Goal: Navigation & Orientation: Find specific page/section

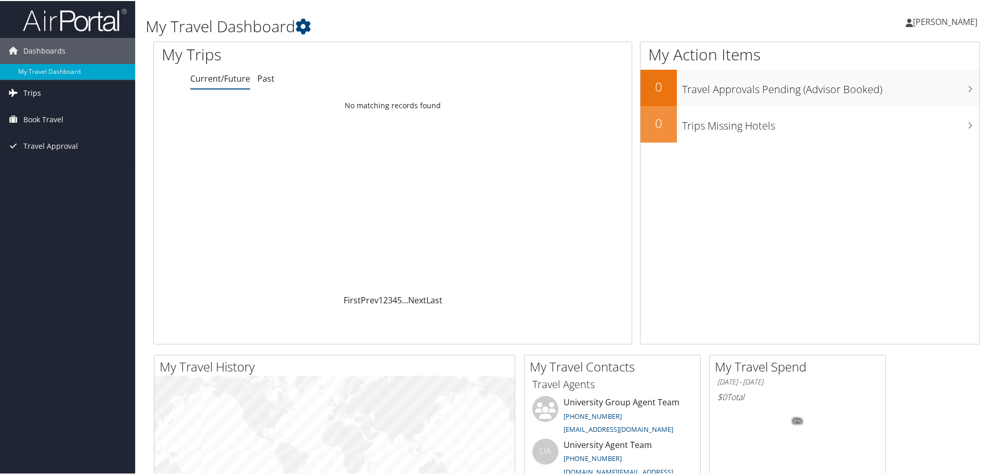
click at [36, 86] on span "Trips" at bounding box center [32, 92] width 18 height 26
click at [36, 115] on link "Current/Future Trips" at bounding box center [67, 113] width 135 height 16
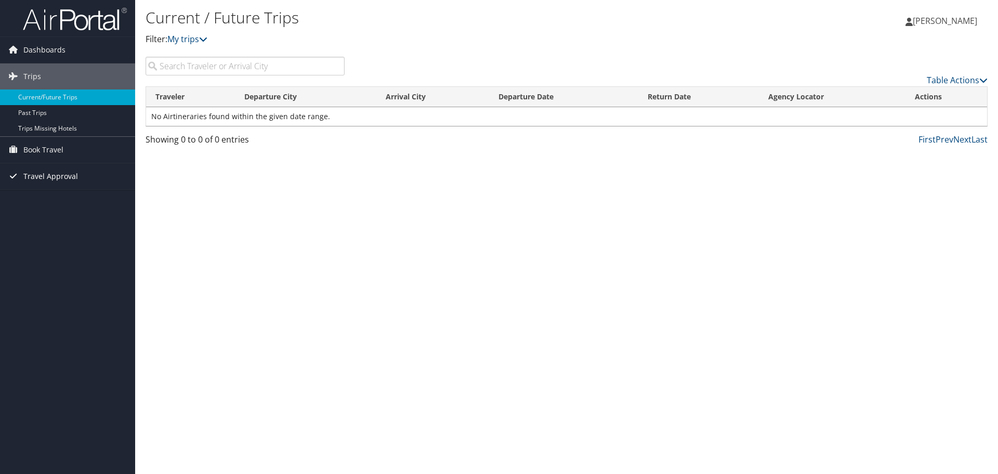
click at [44, 174] on span "Travel Approval" at bounding box center [50, 176] width 55 height 26
click at [37, 194] on link "Pending Trip Approvals" at bounding box center [67, 197] width 135 height 16
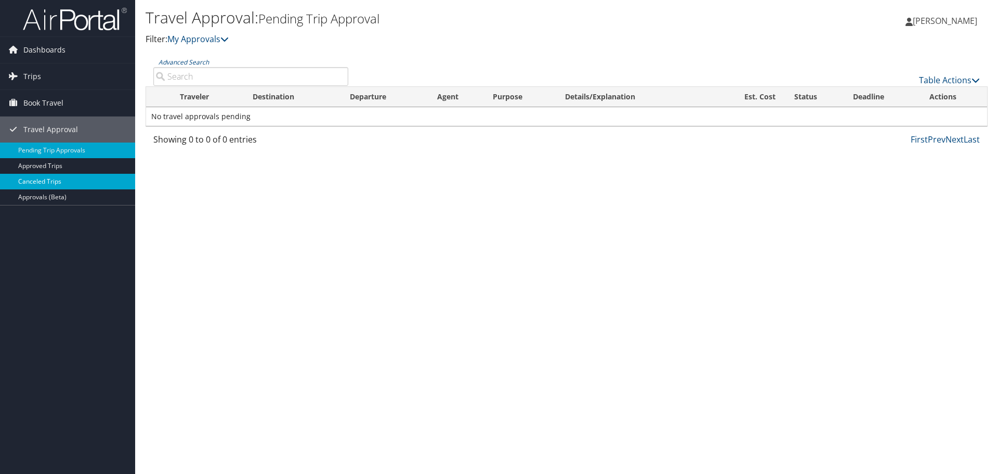
click at [49, 178] on link "Canceled Trips" at bounding box center [67, 182] width 135 height 16
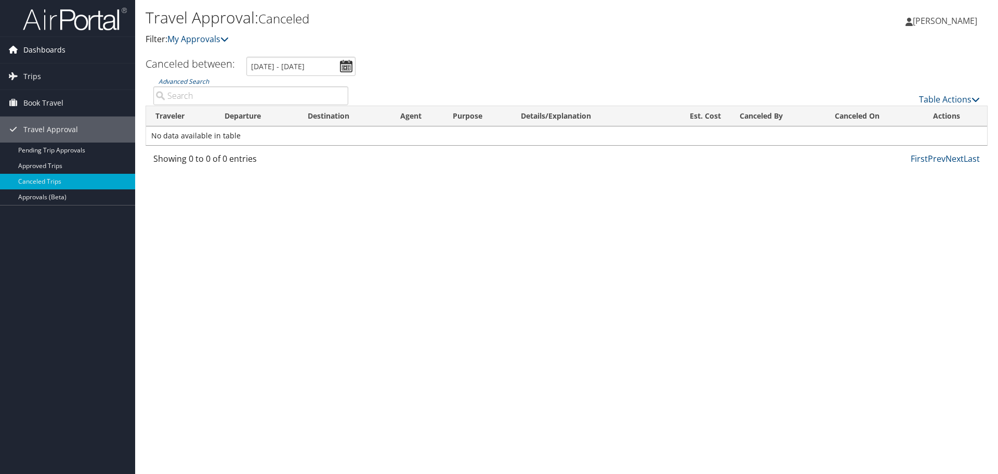
click at [65, 52] on link "Dashboards" at bounding box center [67, 50] width 135 height 26
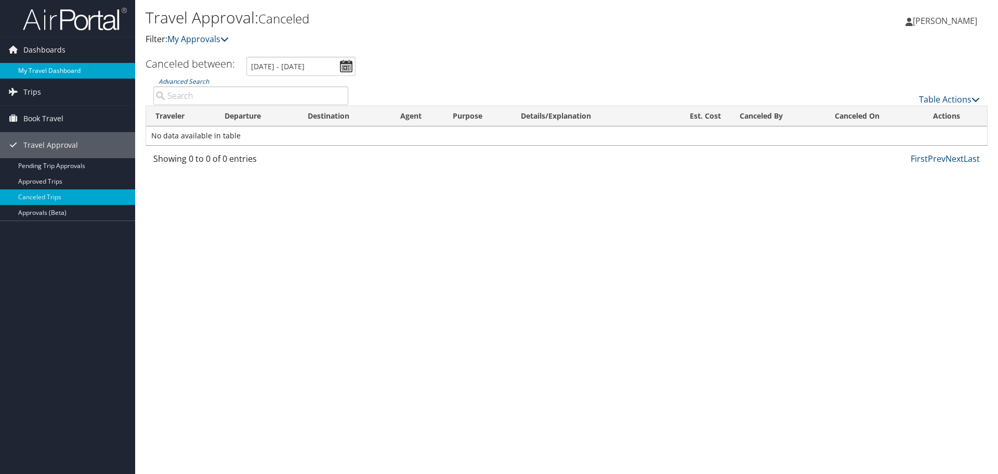
click at [54, 68] on link "My Travel Dashboard" at bounding box center [67, 71] width 135 height 16
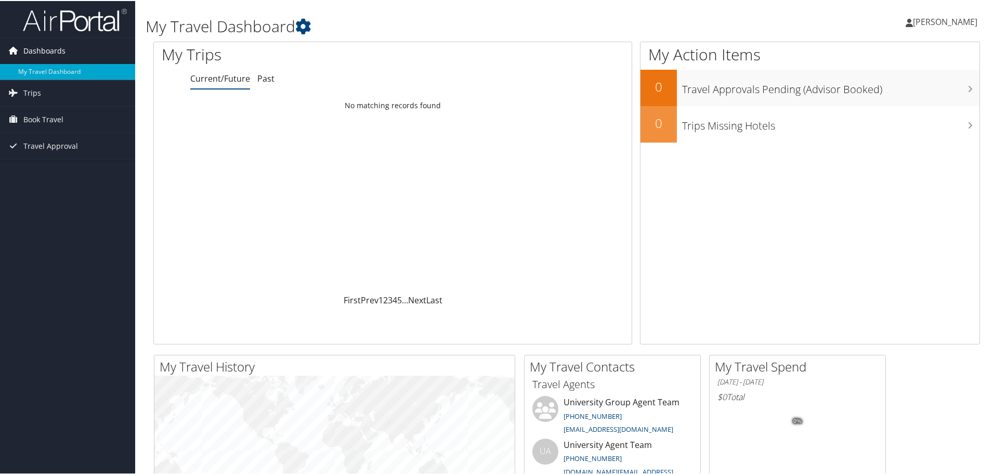
click at [63, 51] on span "Dashboards" at bounding box center [44, 50] width 42 height 26
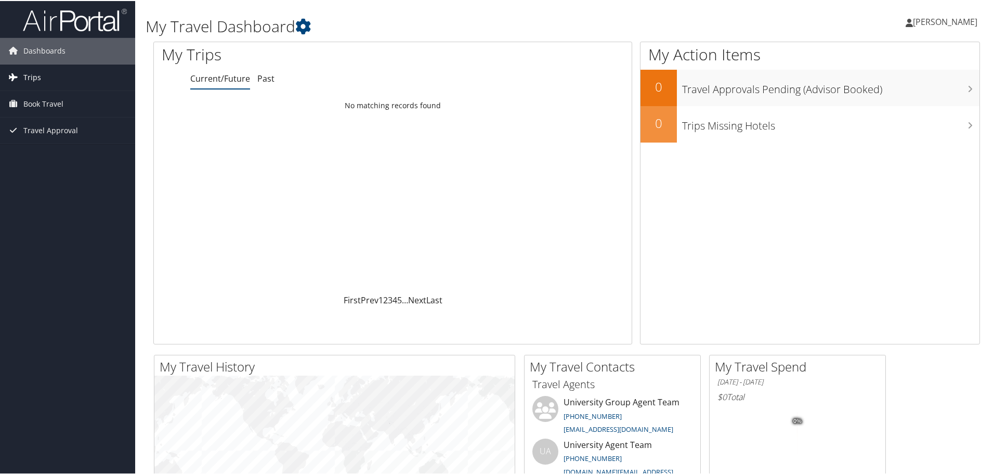
click at [22, 70] on link "Trips" at bounding box center [67, 76] width 135 height 26
click at [25, 125] on link "Trips Missing Hotels" at bounding box center [67, 129] width 135 height 16
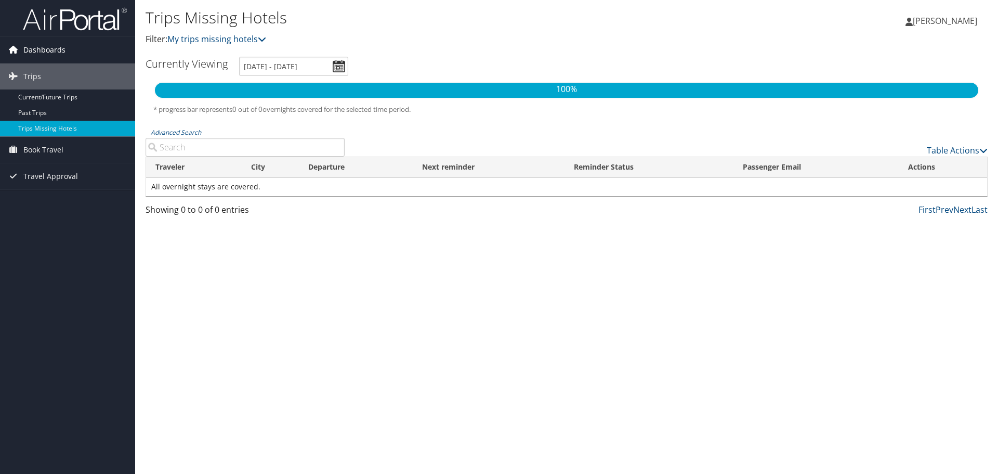
click at [38, 49] on span "Dashboards" at bounding box center [44, 50] width 42 height 26
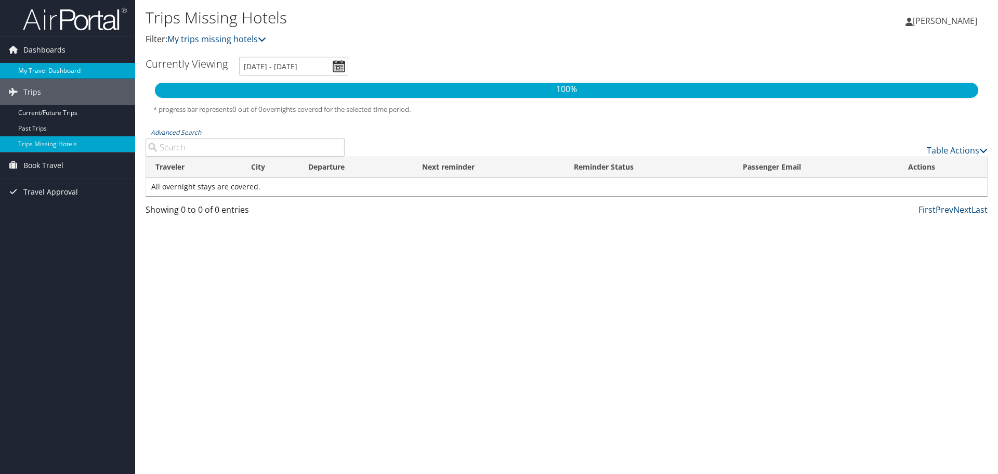
click at [36, 71] on link "My Travel Dashboard" at bounding box center [67, 71] width 135 height 16
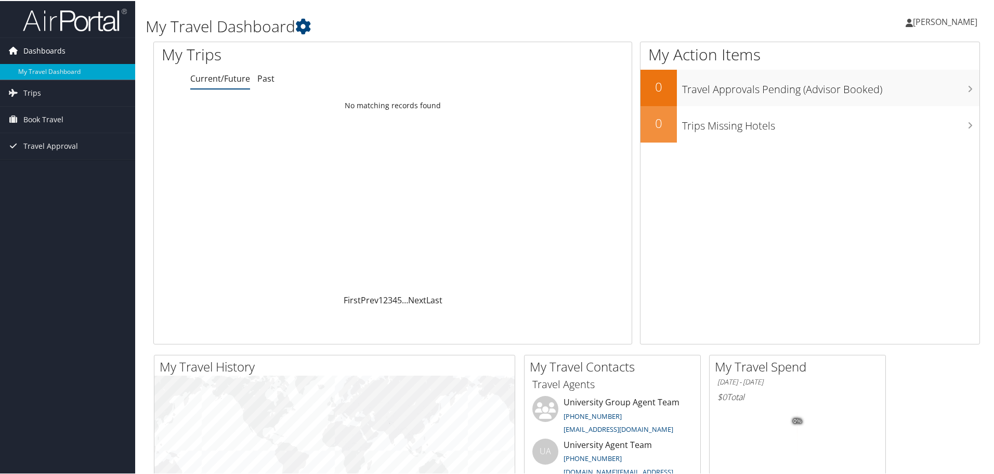
click at [61, 48] on span "Dashboards" at bounding box center [44, 50] width 42 height 26
drag, startPoint x: 997, startPoint y: 68, endPoint x: 987, endPoint y: 185, distance: 117.5
click at [987, 185] on div "My Travel Dashboard Shaun Antrim Shaun Antrim My Settings Travel Agency Contact…" at bounding box center [566, 392] width 863 height 785
click at [932, 14] on link "[PERSON_NAME]" at bounding box center [946, 20] width 82 height 31
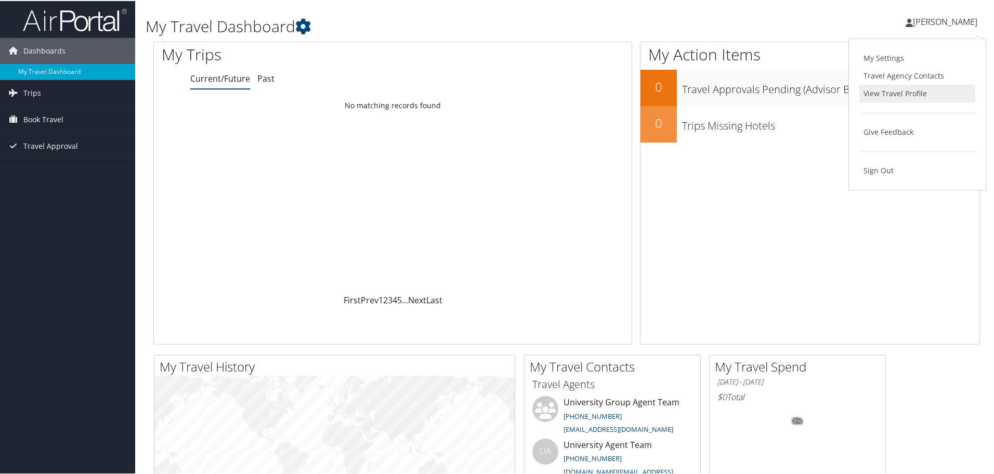
click at [899, 89] on link "View Travel Profile" at bounding box center [917, 93] width 116 height 18
drag, startPoint x: 41, startPoint y: 93, endPoint x: 27, endPoint y: 93, distance: 14.0
click at [27, 93] on span "Trips" at bounding box center [32, 92] width 18 height 26
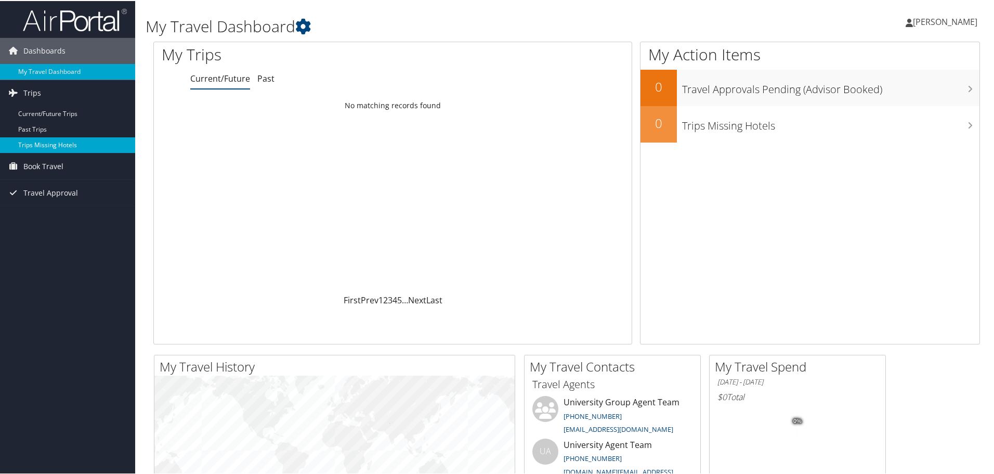
click at [29, 140] on link "Trips Missing Hotels" at bounding box center [67, 144] width 135 height 16
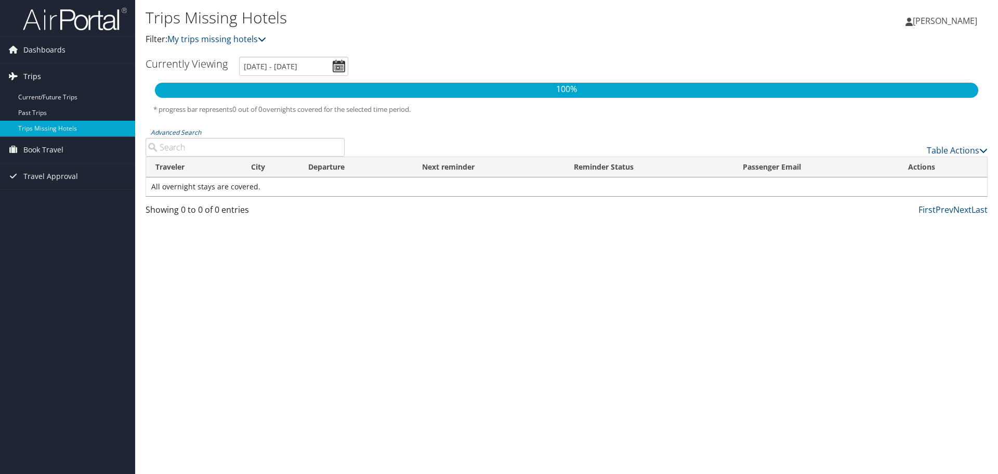
click at [59, 78] on link "Trips" at bounding box center [67, 76] width 135 height 26
click at [52, 81] on link "Trips" at bounding box center [67, 76] width 135 height 26
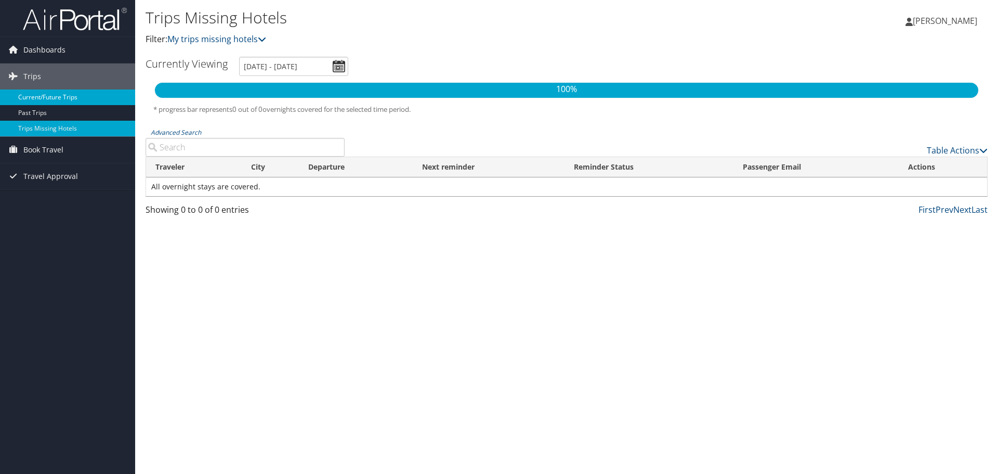
click at [45, 99] on link "Current/Future Trips" at bounding box center [67, 97] width 135 height 16
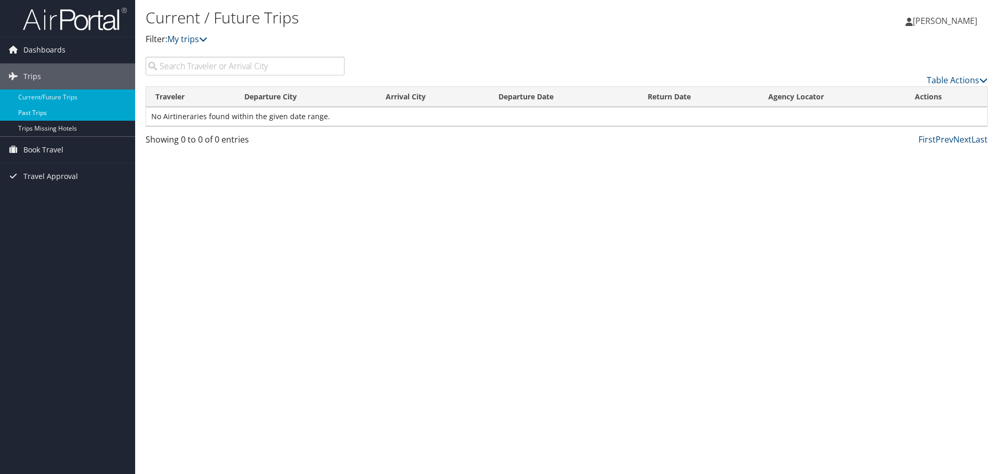
click at [38, 110] on link "Past Trips" at bounding box center [67, 113] width 135 height 16
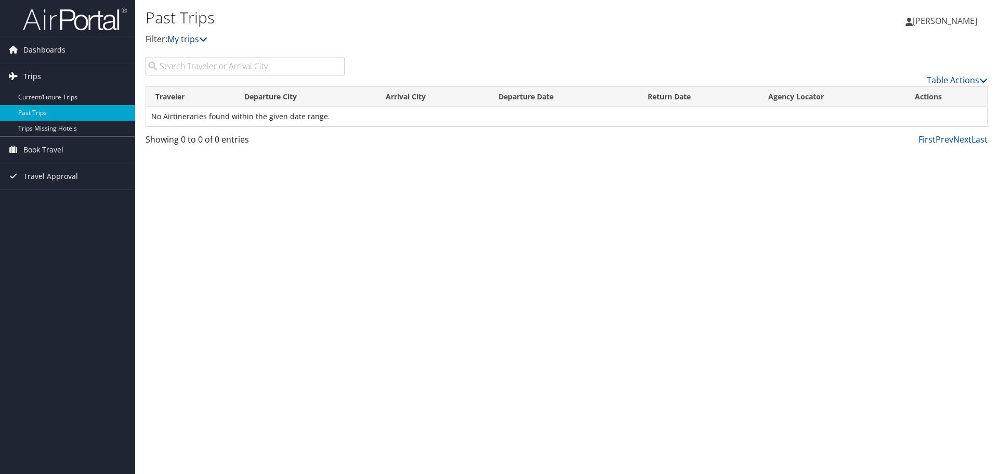
click at [33, 73] on span "Trips" at bounding box center [32, 76] width 18 height 26
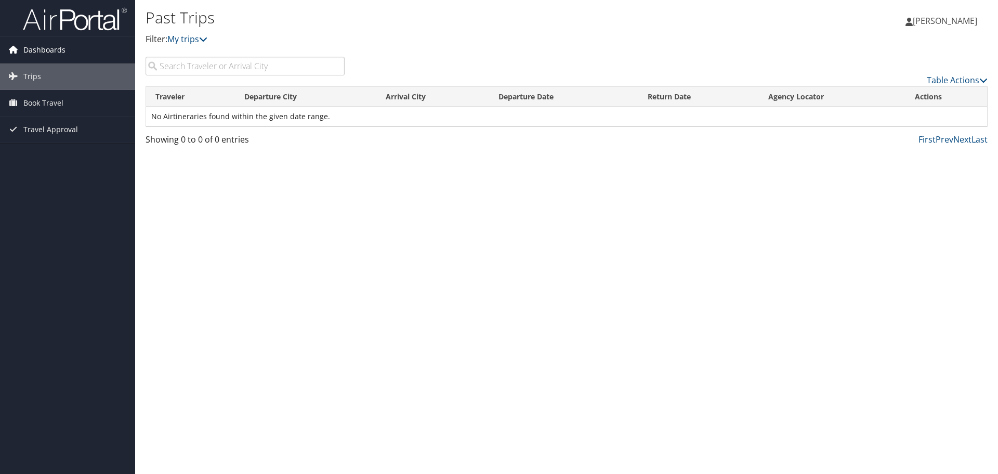
click at [29, 56] on span "Dashboards" at bounding box center [44, 50] width 42 height 26
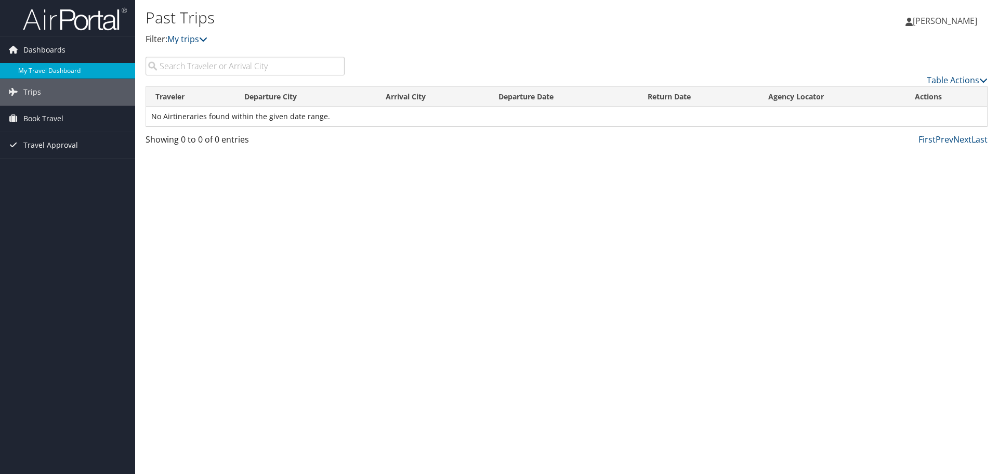
click at [31, 67] on link "My Travel Dashboard" at bounding box center [67, 71] width 135 height 16
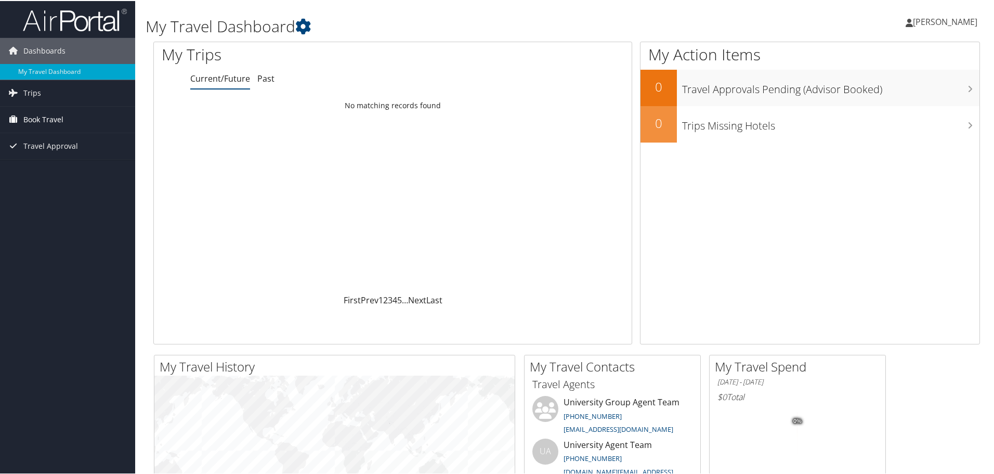
click at [43, 114] on span "Book Travel" at bounding box center [43, 119] width 40 height 26
click at [44, 191] on span "Travel Approval" at bounding box center [50, 192] width 55 height 26
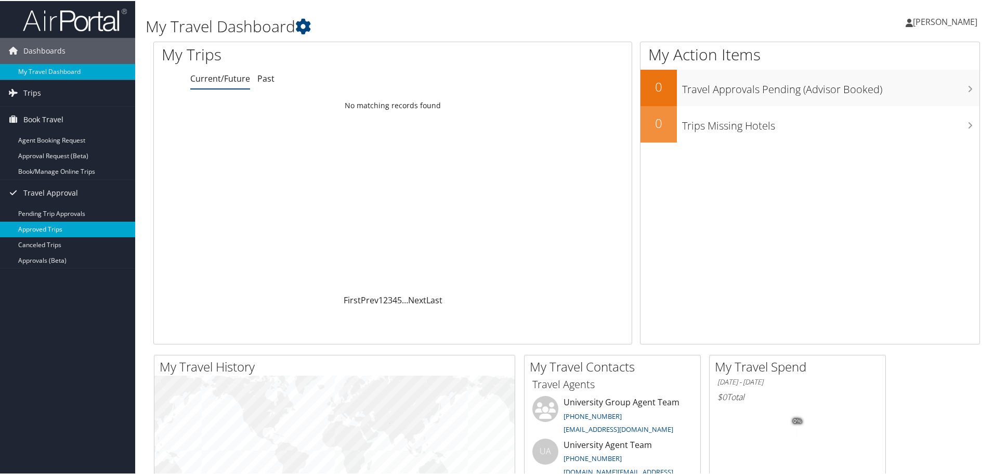
click at [40, 224] on link "Approved Trips" at bounding box center [67, 228] width 135 height 16
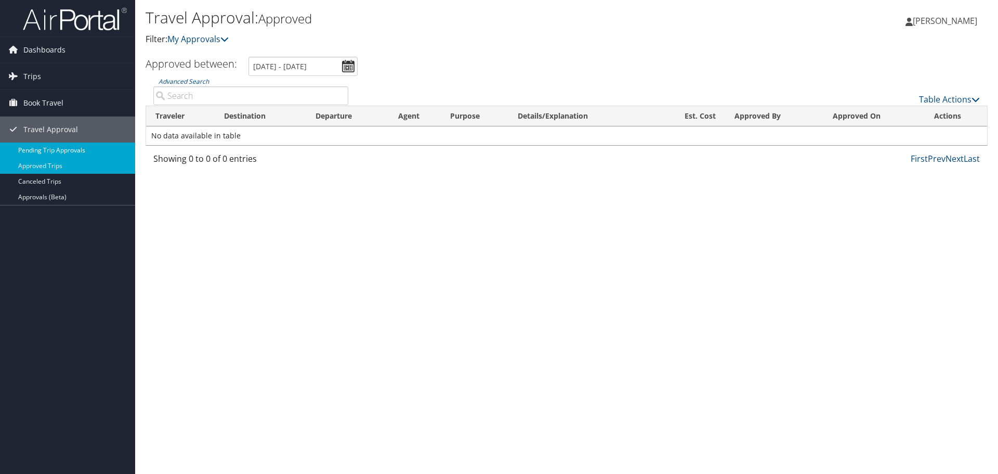
click at [35, 151] on link "Pending Trip Approvals" at bounding box center [67, 150] width 135 height 16
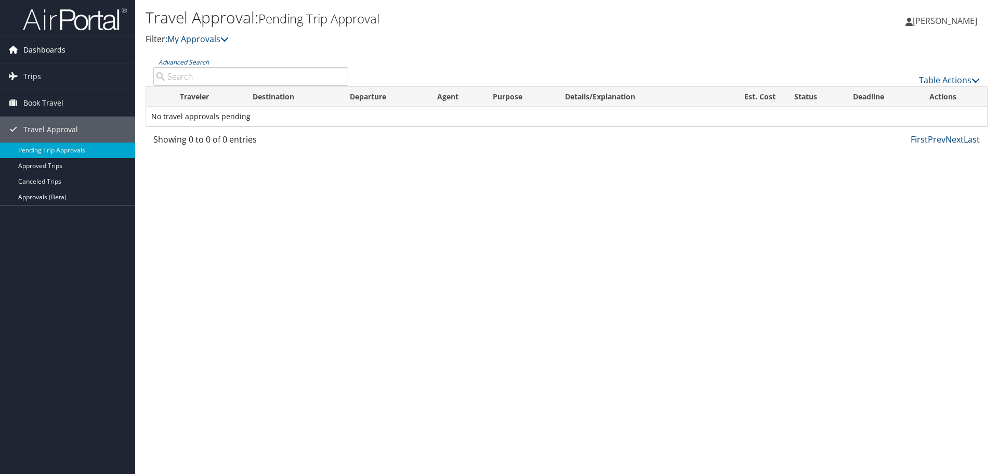
click at [40, 54] on span "Dashboards" at bounding box center [44, 50] width 42 height 26
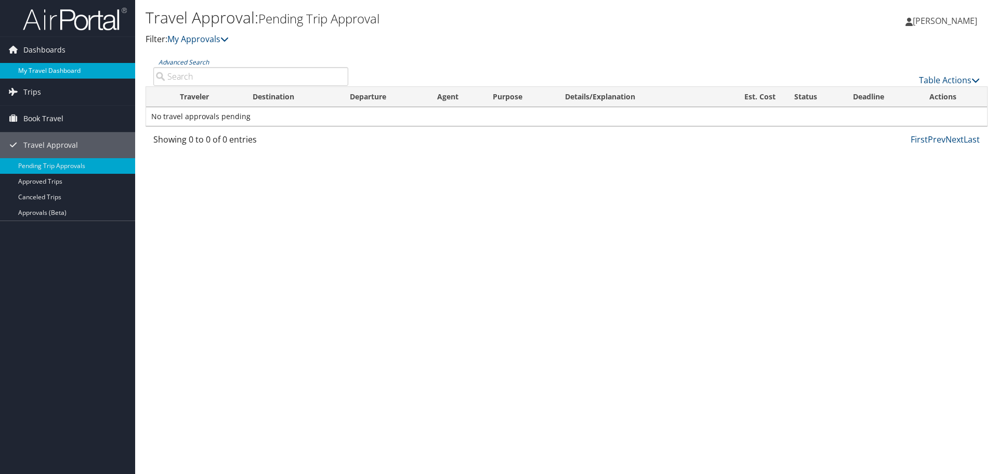
click at [42, 72] on link "My Travel Dashboard" at bounding box center [67, 71] width 135 height 16
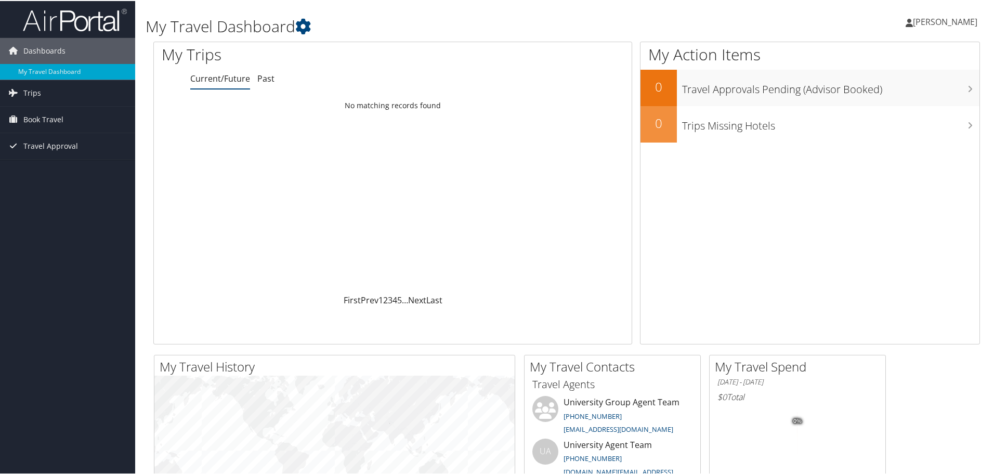
click at [958, 21] on span "[PERSON_NAME]" at bounding box center [945, 20] width 64 height 11
click at [810, 241] on div "My Action Items 0 Travel Approvals Pending (Advisor Booked) 0 Trips Missing Hot…" at bounding box center [810, 192] width 340 height 303
click at [56, 53] on span "Dashboards" at bounding box center [44, 50] width 42 height 26
click at [35, 75] on span "Trips" at bounding box center [32, 76] width 18 height 26
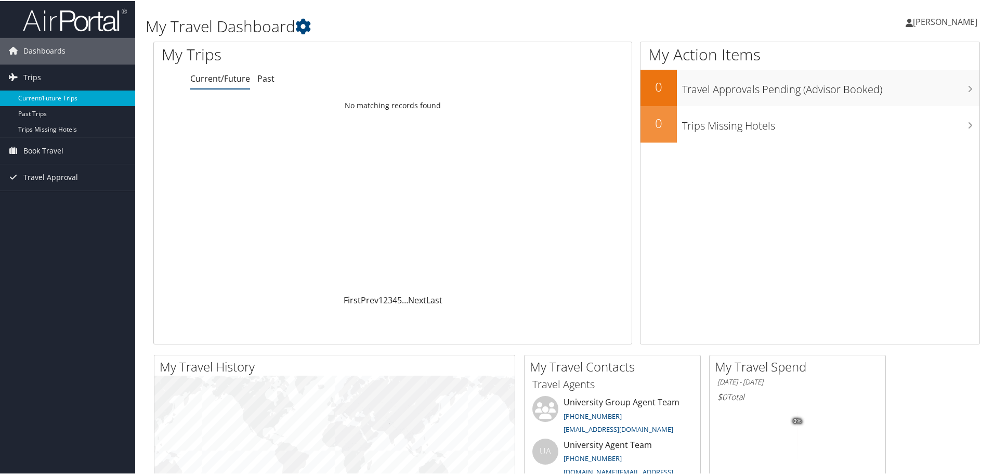
click at [36, 98] on link "Current/Future Trips" at bounding box center [67, 97] width 135 height 16
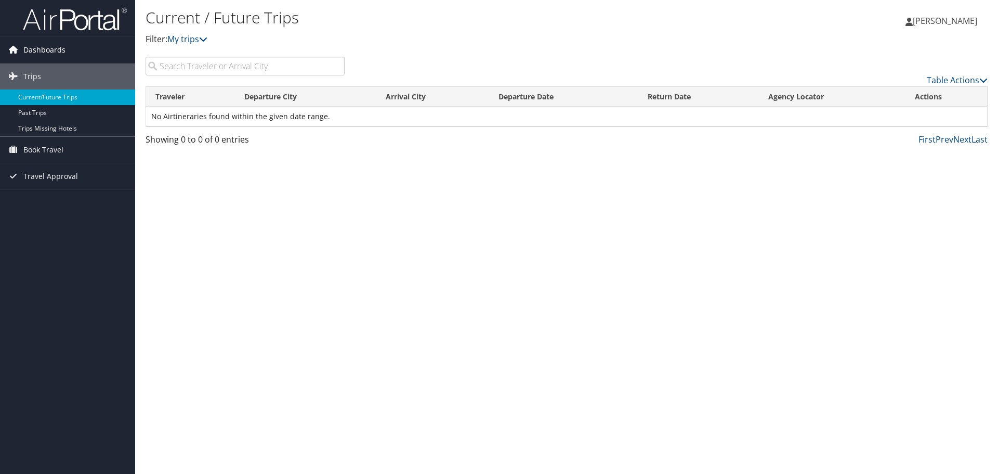
click at [38, 47] on span "Dashboards" at bounding box center [44, 50] width 42 height 26
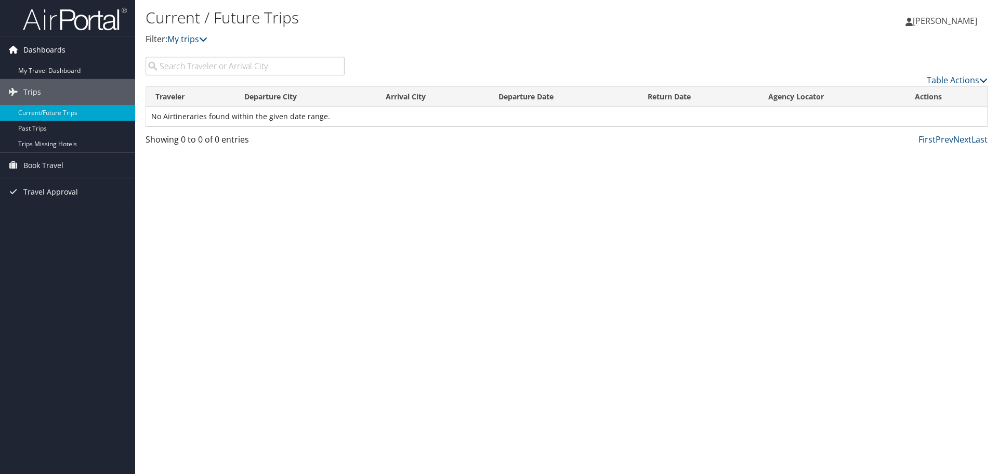
click at [38, 47] on span "Dashboards" at bounding box center [44, 50] width 42 height 26
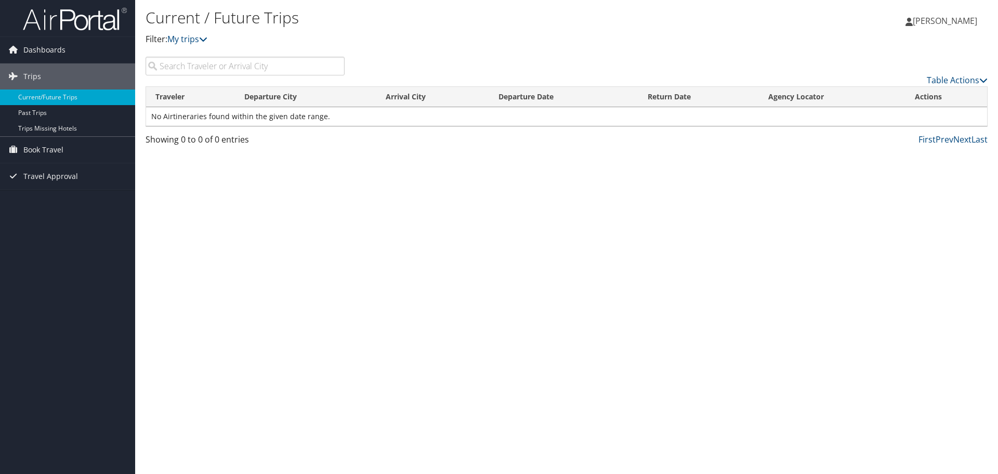
click at [934, 23] on span "[PERSON_NAME]" at bounding box center [945, 20] width 64 height 11
click at [894, 87] on link "View Travel Profile" at bounding box center [919, 93] width 116 height 18
